Goal: Task Accomplishment & Management: Complete application form

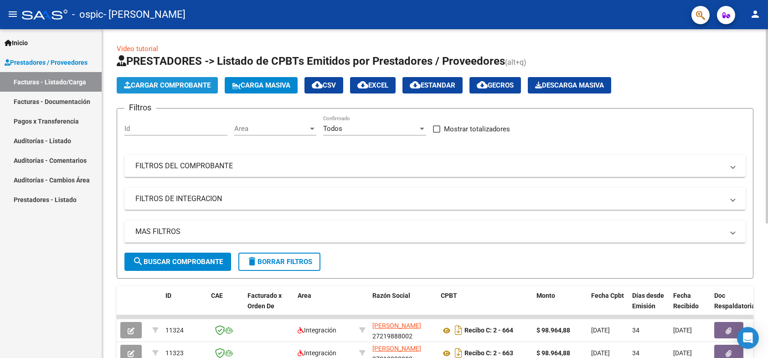
click at [187, 84] on span "Cargar Comprobante" at bounding box center [167, 85] width 87 height 8
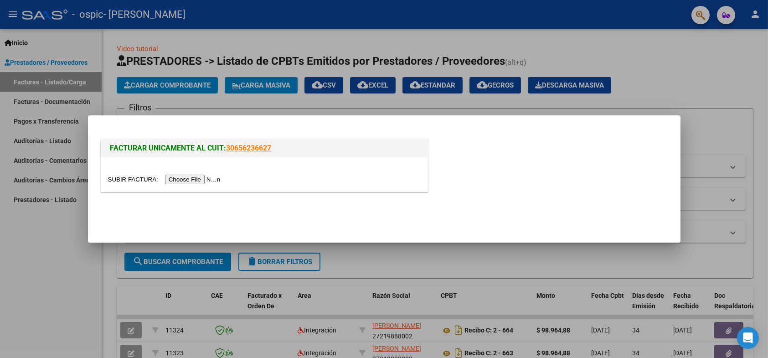
click at [188, 175] on input "file" at bounding box center [165, 180] width 115 height 10
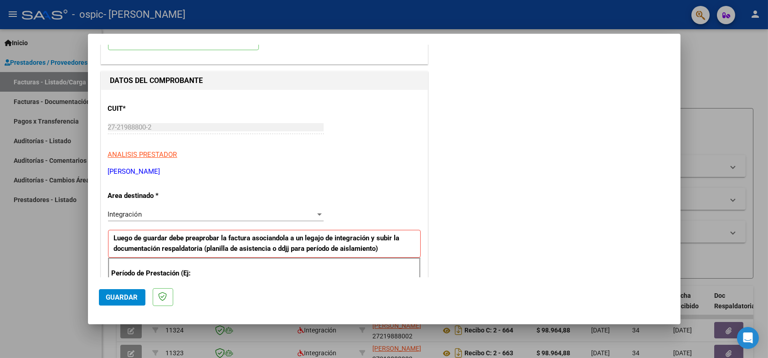
scroll to position [92, 0]
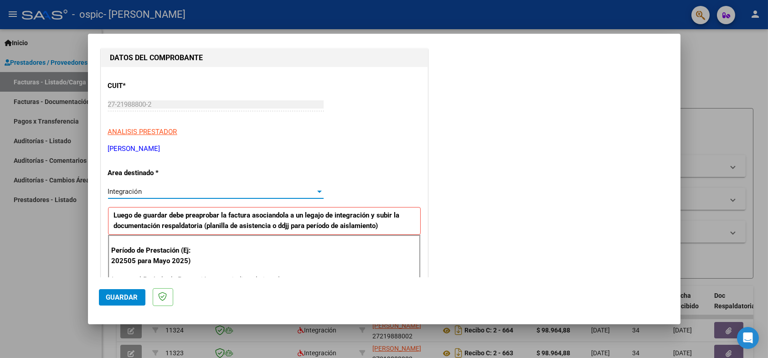
click at [138, 192] on span "Integración" at bounding box center [125, 191] width 34 height 8
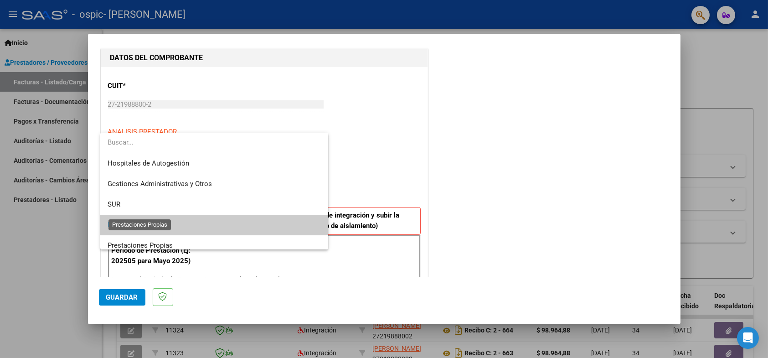
scroll to position [34, 0]
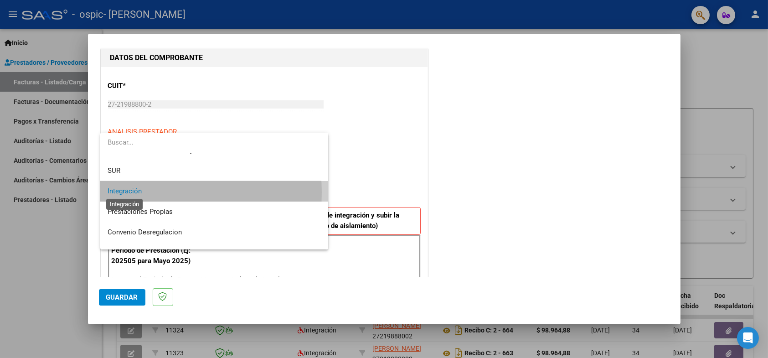
click at [139, 192] on span "Integración" at bounding box center [125, 191] width 34 height 8
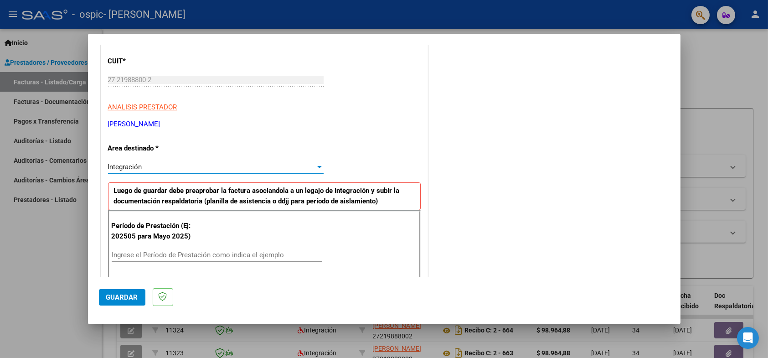
scroll to position [138, 0]
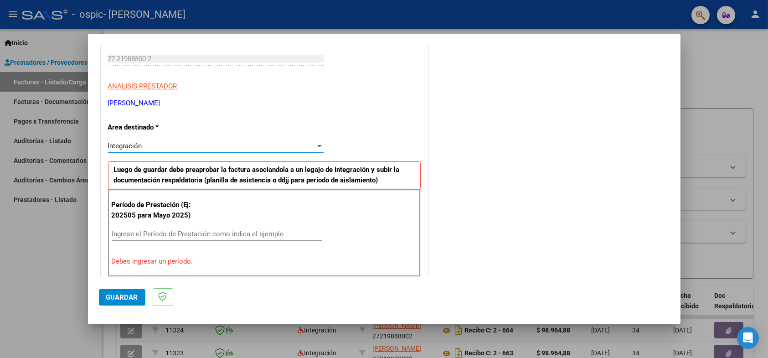
click at [123, 233] on input "Ingrese el Período de Prestación como indica el ejemplo" at bounding box center [217, 234] width 211 height 8
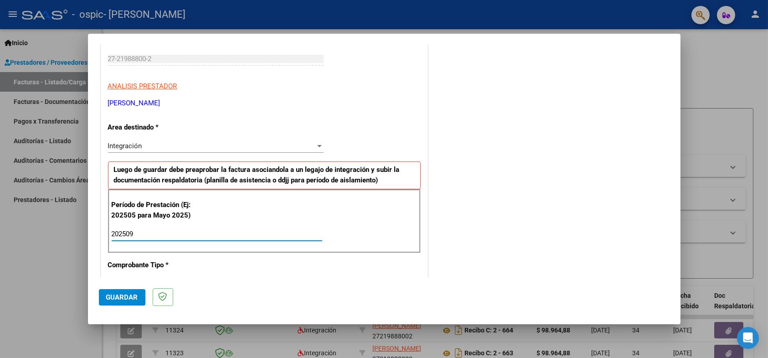
type input "202509"
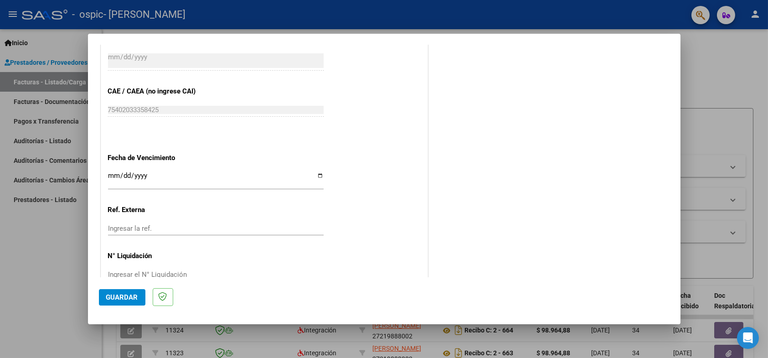
scroll to position [568, 0]
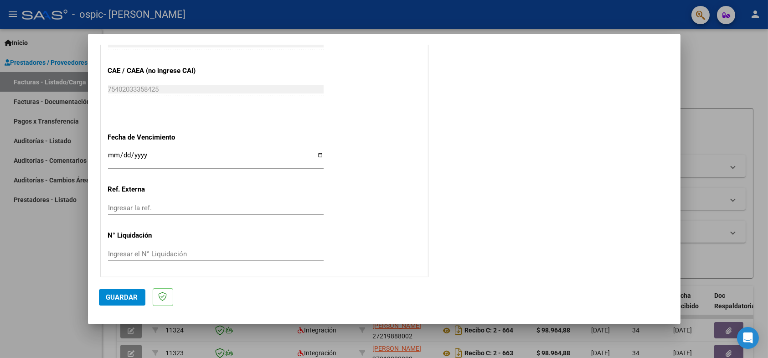
click at [122, 296] on span "Guardar" at bounding box center [122, 297] width 32 height 8
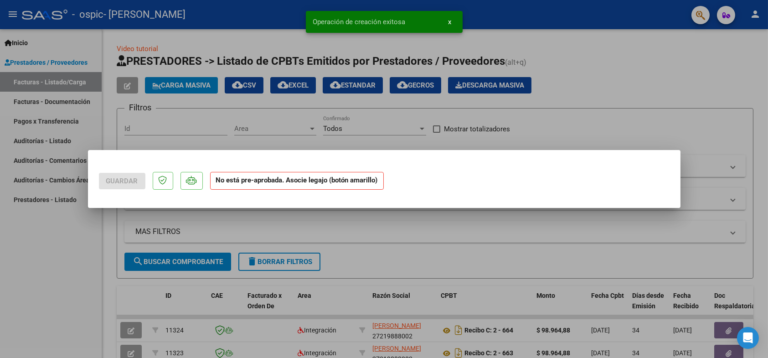
scroll to position [0, 0]
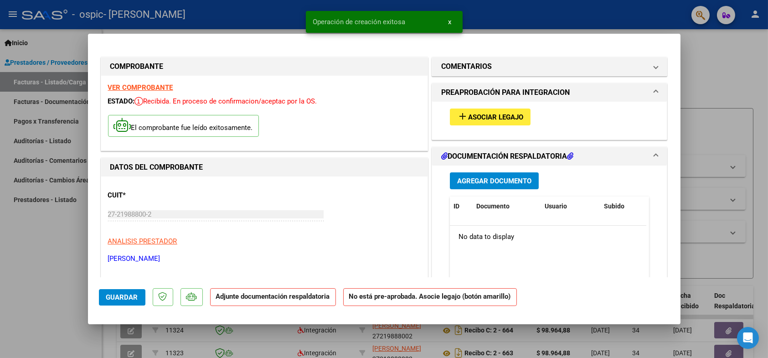
click at [482, 117] on span "Asociar Legajo" at bounding box center [495, 117] width 55 height 8
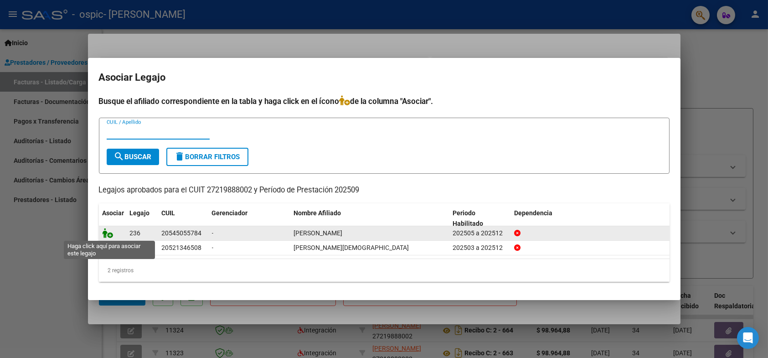
click at [108, 232] on icon at bounding box center [108, 233] width 11 height 10
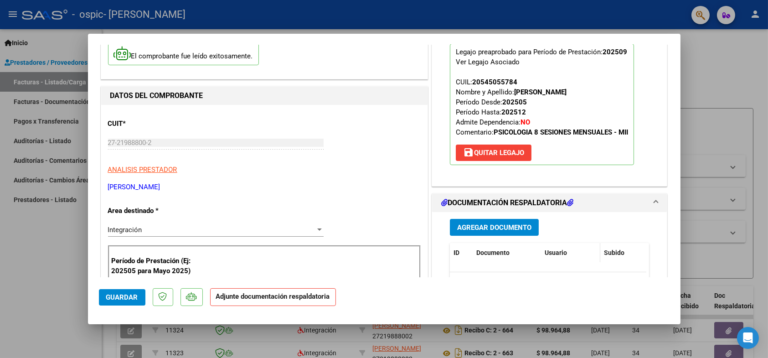
scroll to position [91, 0]
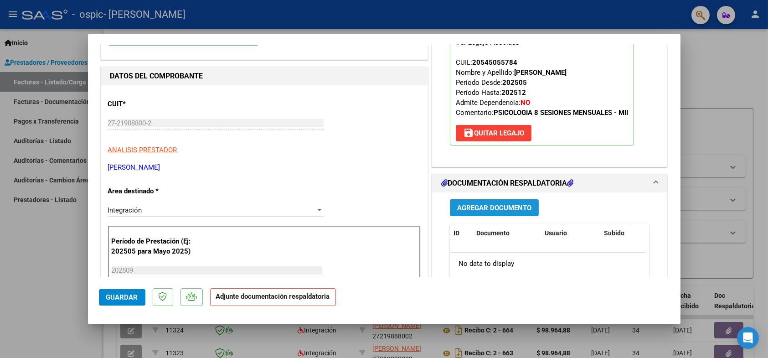
click at [496, 205] on span "Agregar Documento" at bounding box center [494, 208] width 74 height 8
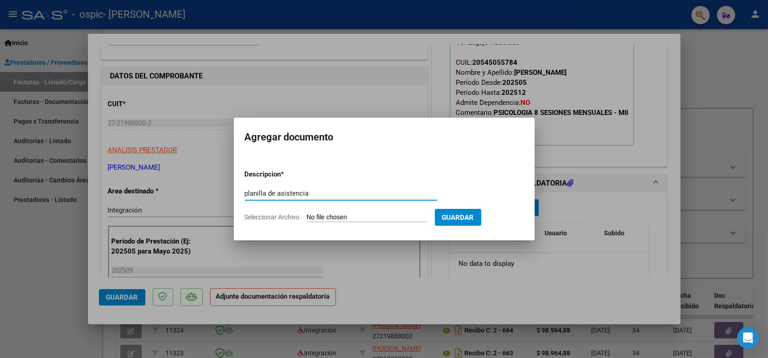
type input "planilla de asistencia"
click at [363, 217] on input "Seleccionar Archivo" at bounding box center [367, 217] width 121 height 9
type input "C:\fakepath\Adobe Scan [DATE].pdf"
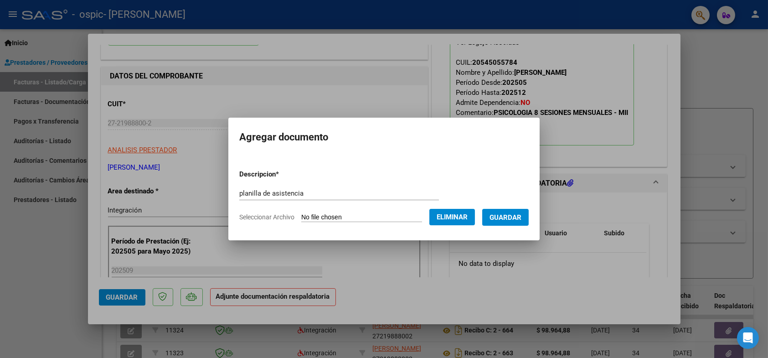
click at [518, 215] on span "Guardar" at bounding box center [506, 217] width 32 height 8
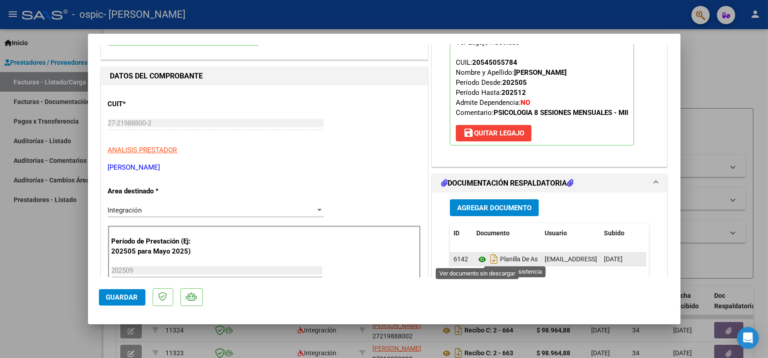
click at [476, 260] on icon at bounding box center [482, 259] width 12 height 11
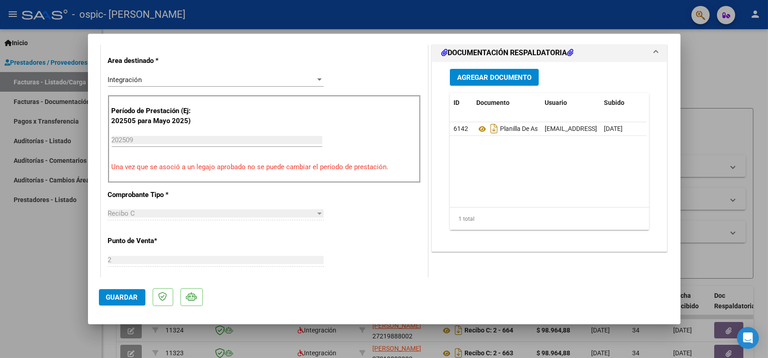
scroll to position [274, 0]
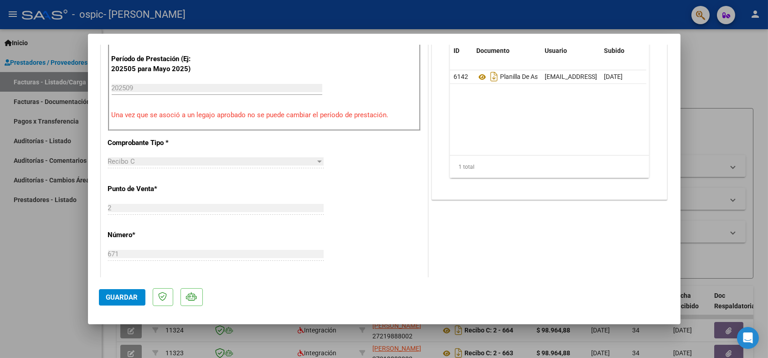
click at [129, 297] on span "Guardar" at bounding box center [122, 297] width 32 height 8
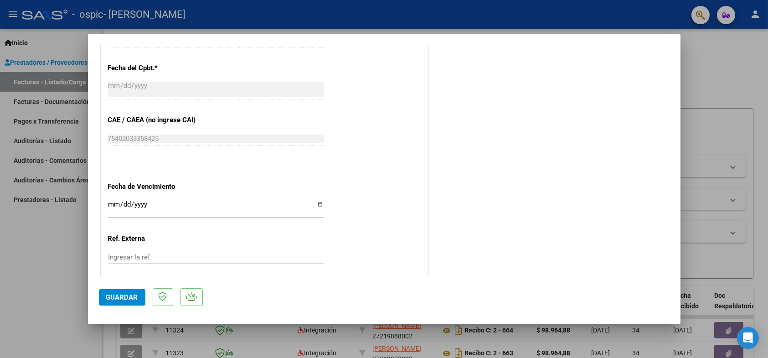
scroll to position [400, 0]
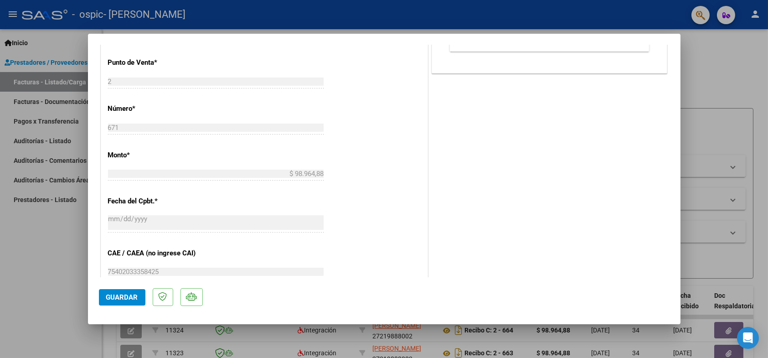
click at [26, 233] on div at bounding box center [384, 179] width 768 height 358
type input "$ 0,00"
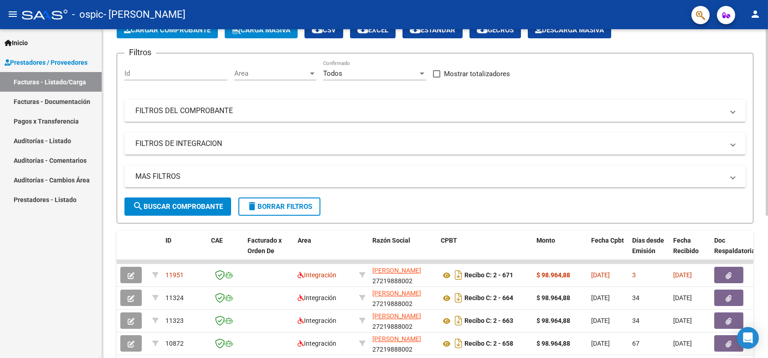
scroll to position [0, 0]
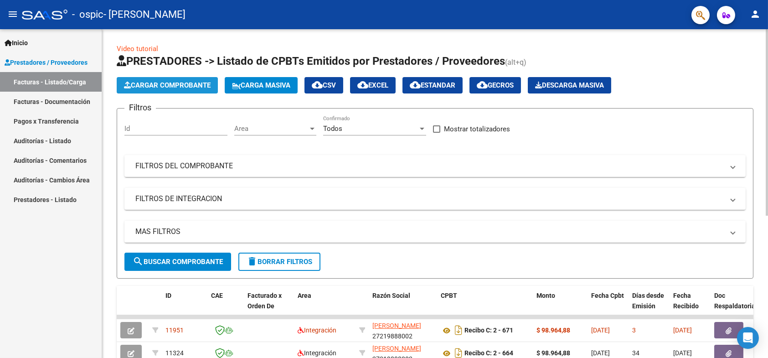
click at [164, 86] on span "Cargar Comprobante" at bounding box center [167, 85] width 87 height 8
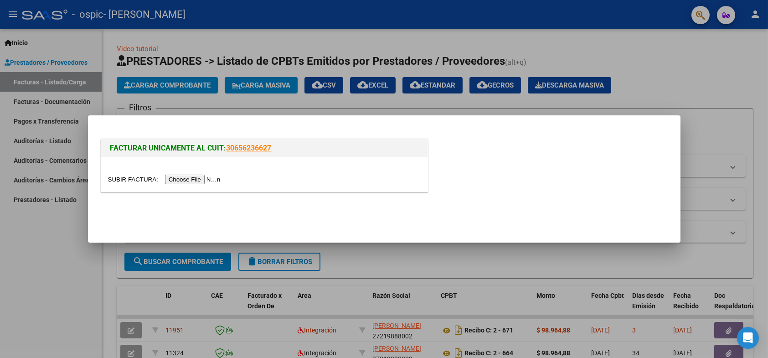
click at [195, 182] on input "file" at bounding box center [165, 180] width 115 height 10
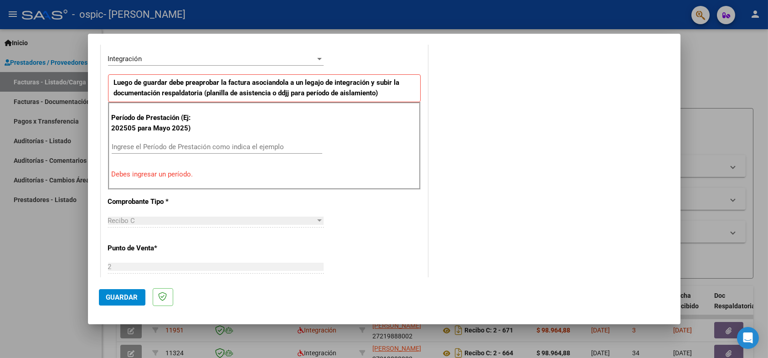
scroll to position [246, 0]
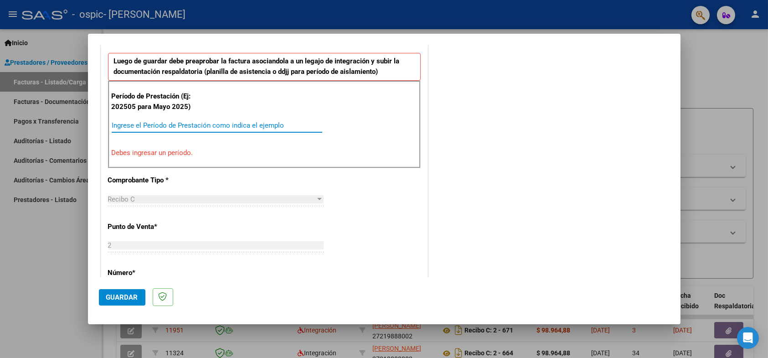
click at [150, 127] on input "Ingrese el Período de Prestación como indica el ejemplo" at bounding box center [217, 125] width 211 height 8
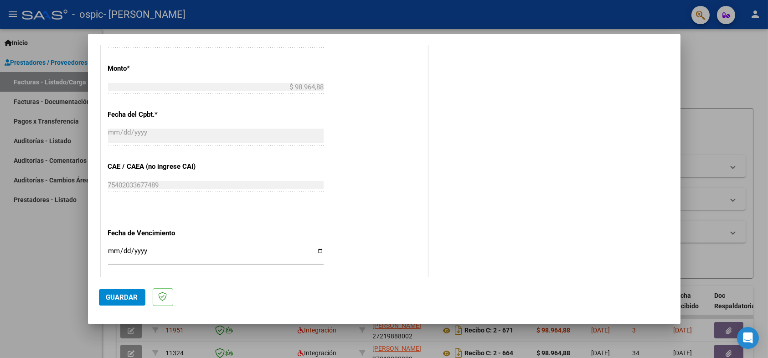
scroll to position [523, 0]
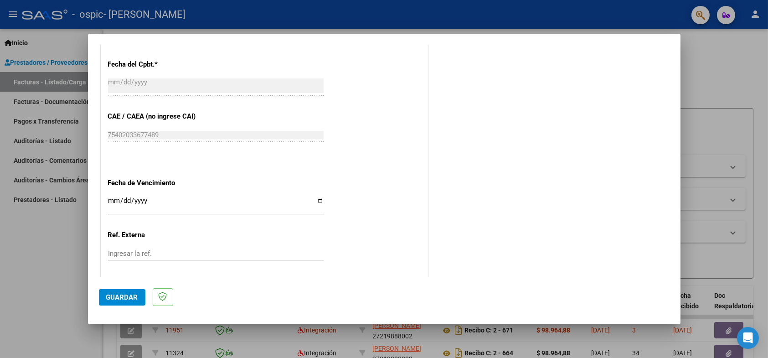
type input "202509"
click at [133, 293] on span "Guardar" at bounding box center [122, 297] width 32 height 8
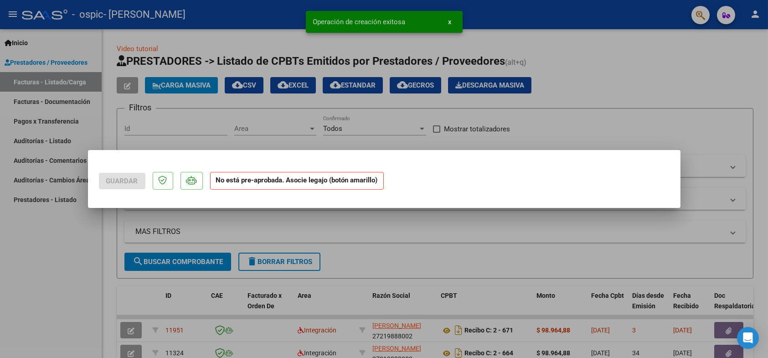
scroll to position [0, 0]
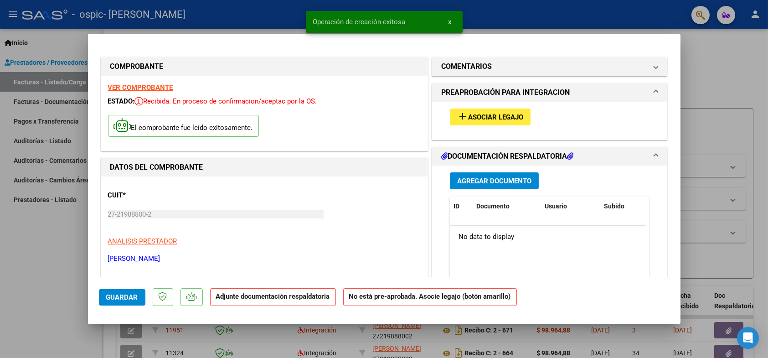
click at [503, 114] on span "Asociar Legajo" at bounding box center [495, 117] width 55 height 8
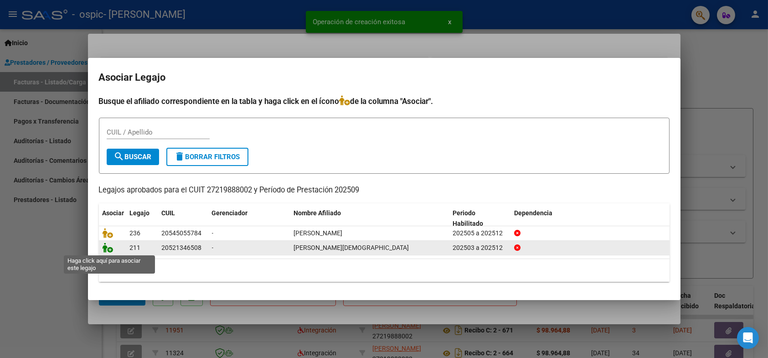
click at [107, 250] on icon at bounding box center [108, 248] width 11 height 10
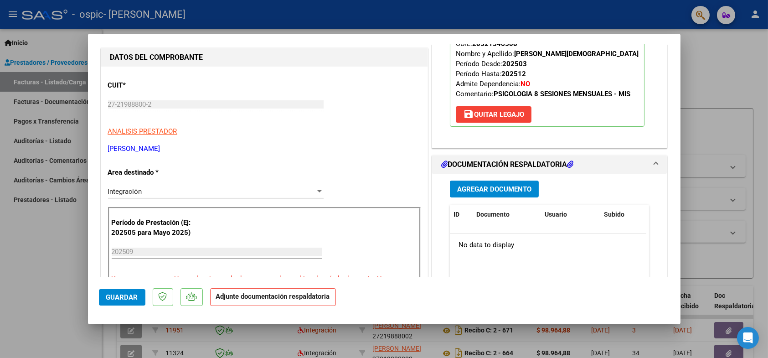
scroll to position [137, 0]
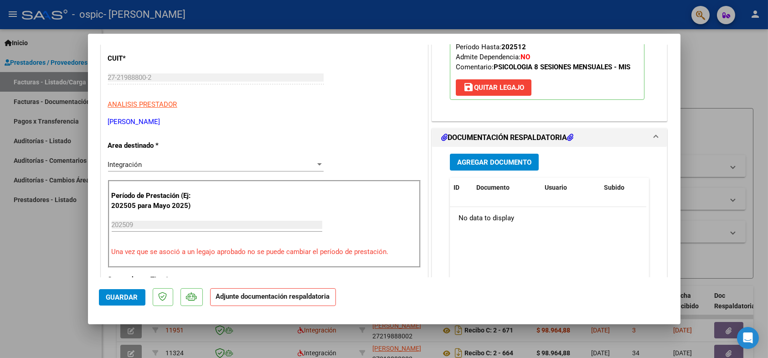
click at [503, 160] on span "Agregar Documento" at bounding box center [494, 162] width 74 height 8
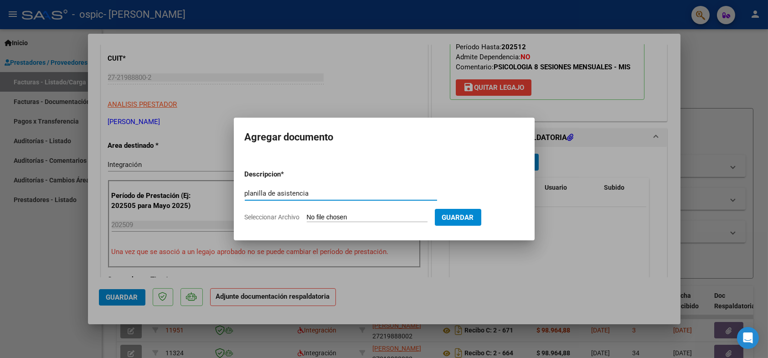
type input "planilla de asistencia"
click at [326, 215] on input "Seleccionar Archivo" at bounding box center [367, 217] width 121 height 9
type input "C:\fakepath\Adobe Scan [DATE] (1).pdf"
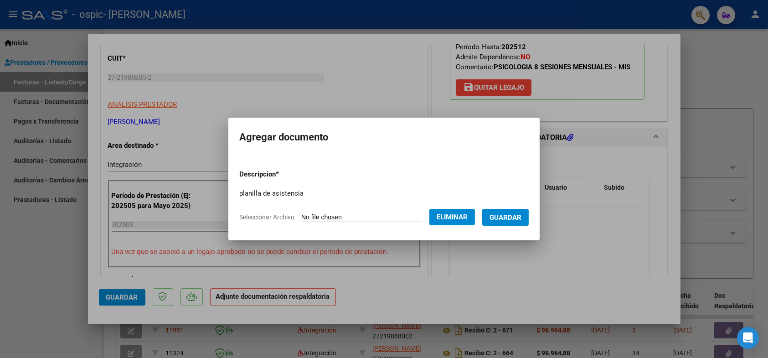
click at [521, 215] on span "Guardar" at bounding box center [506, 217] width 32 height 8
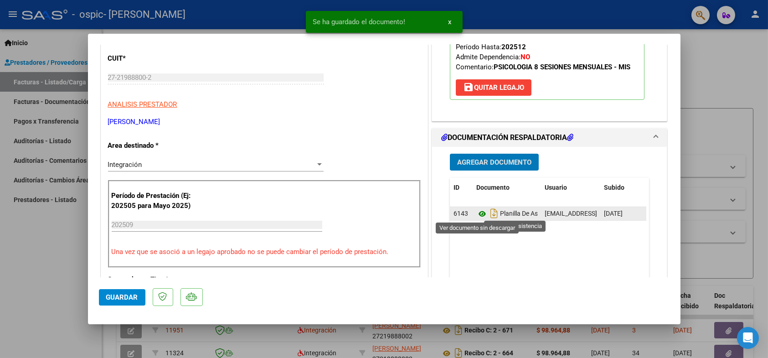
click at [478, 214] on icon at bounding box center [482, 213] width 12 height 11
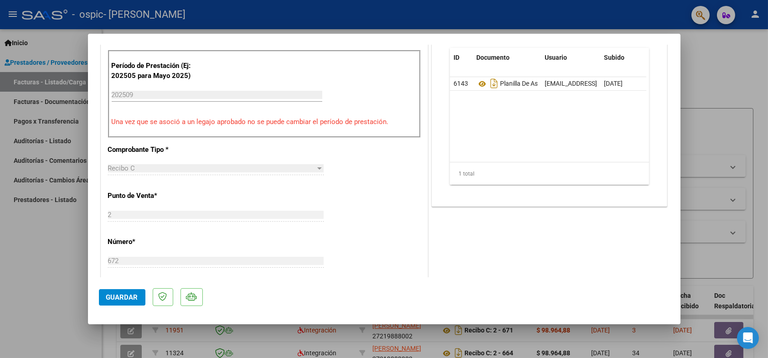
scroll to position [274, 0]
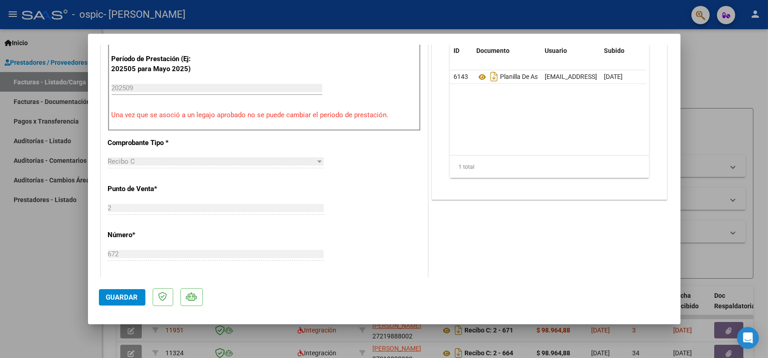
click at [111, 300] on span "Guardar" at bounding box center [122, 297] width 32 height 8
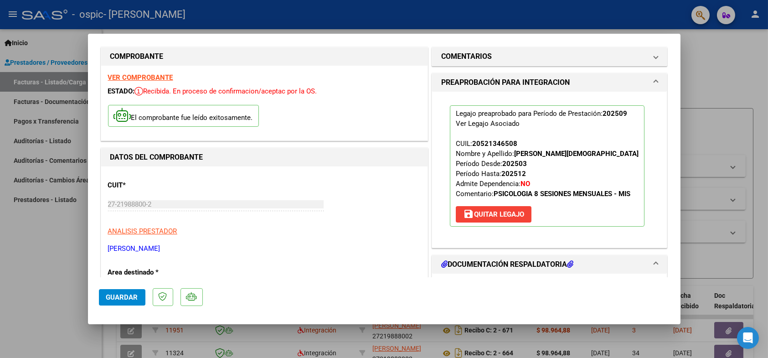
scroll to position [0, 0]
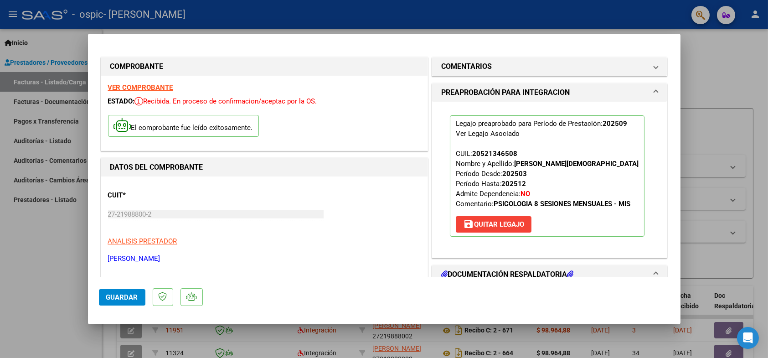
click at [745, 60] on div at bounding box center [384, 179] width 768 height 358
